Goal: Communication & Community: Answer question/provide support

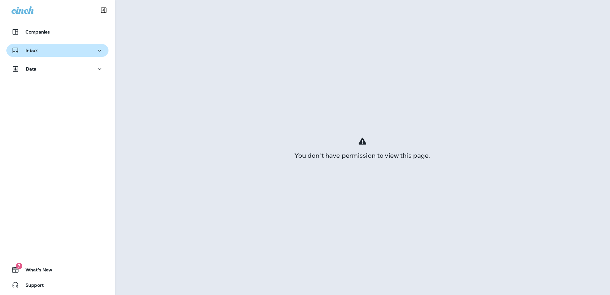
click at [37, 51] on p "Inbox" at bounding box center [32, 50] width 12 height 5
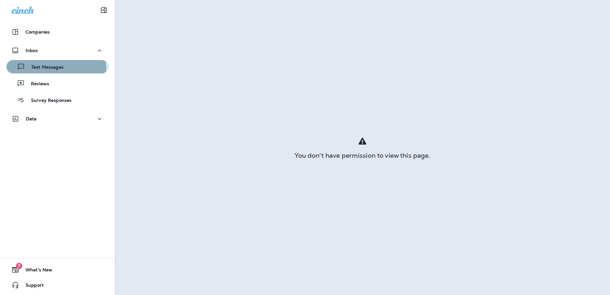
click at [51, 69] on p "Text Messages" at bounding box center [44, 67] width 39 height 6
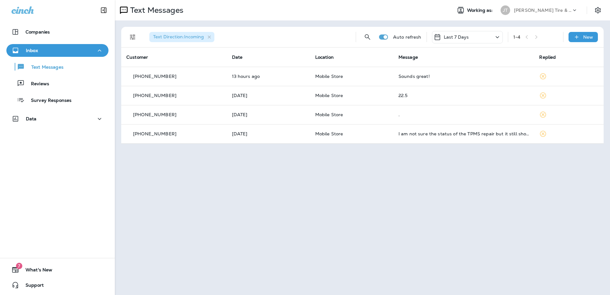
click at [26, 4] on div at bounding box center [57, 9] width 115 height 19
click at [25, 11] on icon at bounding box center [22, 9] width 22 height 7
click at [42, 55] on button "Inbox" at bounding box center [57, 50] width 102 height 13
click at [38, 49] on div "Inbox" at bounding box center [57, 51] width 92 height 8
click at [48, 63] on div "Text Messages" at bounding box center [36, 67] width 55 height 10
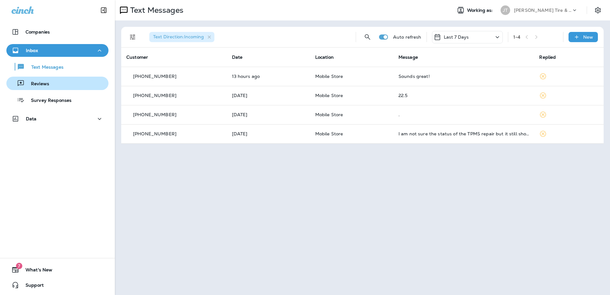
click at [40, 84] on p "Reviews" at bounding box center [37, 84] width 25 height 6
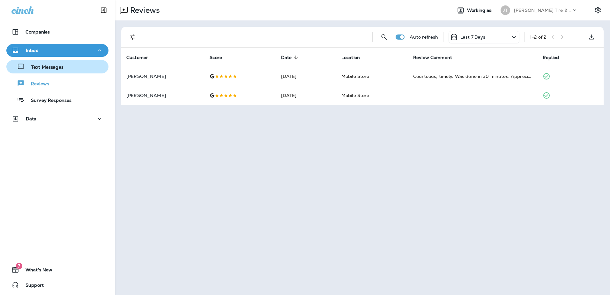
click at [49, 66] on p "Text Messages" at bounding box center [44, 67] width 39 height 6
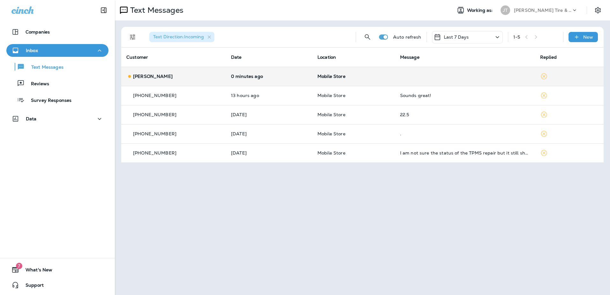
click at [328, 76] on span "Mobile Store" at bounding box center [331, 76] width 28 height 6
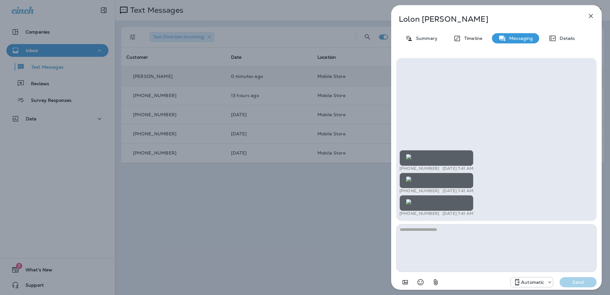
scroll to position [-379, 0]
click at [411, 159] on img at bounding box center [408, 156] width 5 height 5
click at [411, 176] on img at bounding box center [408, 178] width 5 height 5
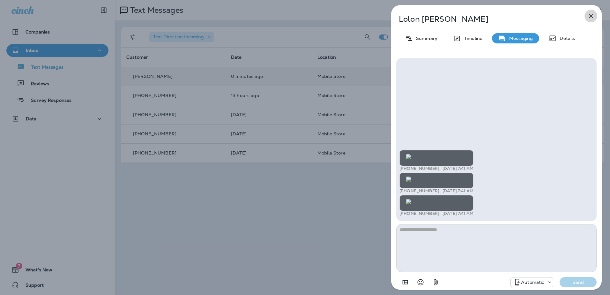
click at [589, 13] on icon "button" at bounding box center [591, 16] width 8 height 8
